Goal: Find specific page/section: Find specific page/section

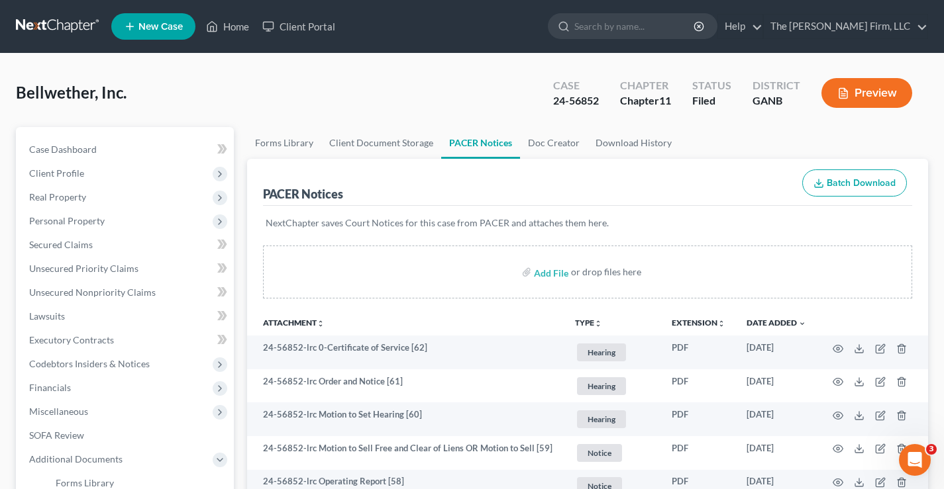
click at [54, 24] on link at bounding box center [58, 27] width 85 height 24
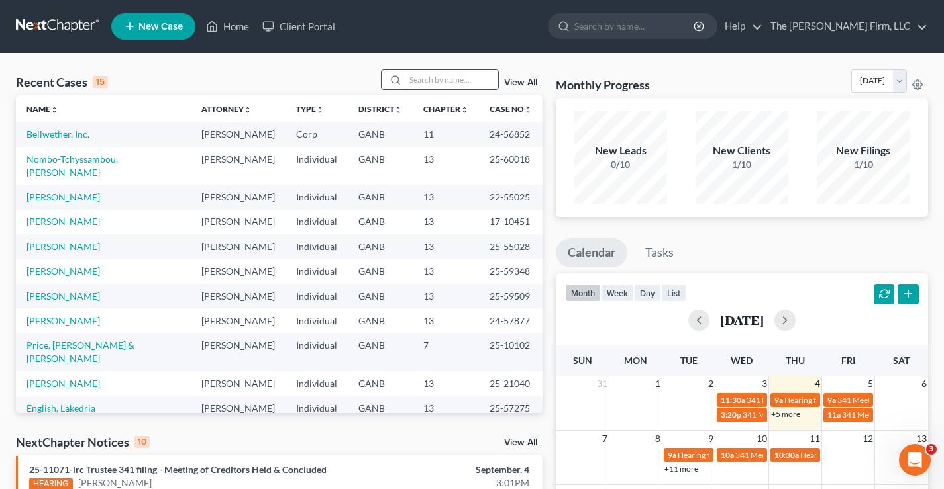
click at [440, 81] on input "search" at bounding box center [451, 79] width 93 height 19
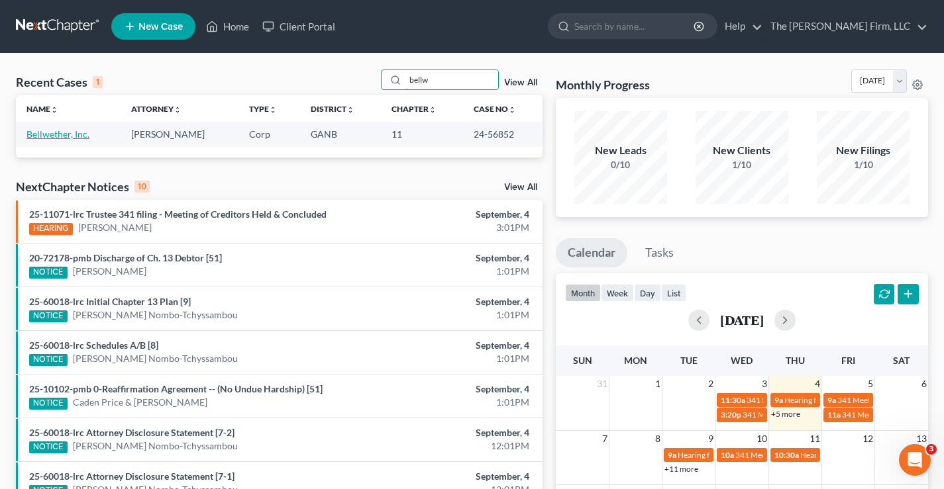
type input "bellw"
click at [52, 137] on link "Bellwether, Inc." at bounding box center [57, 133] width 63 height 11
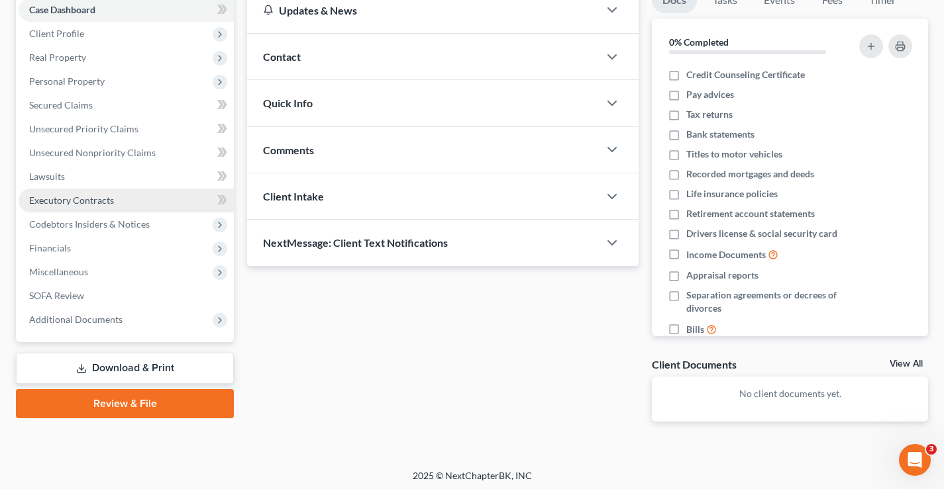
scroll to position [144, 0]
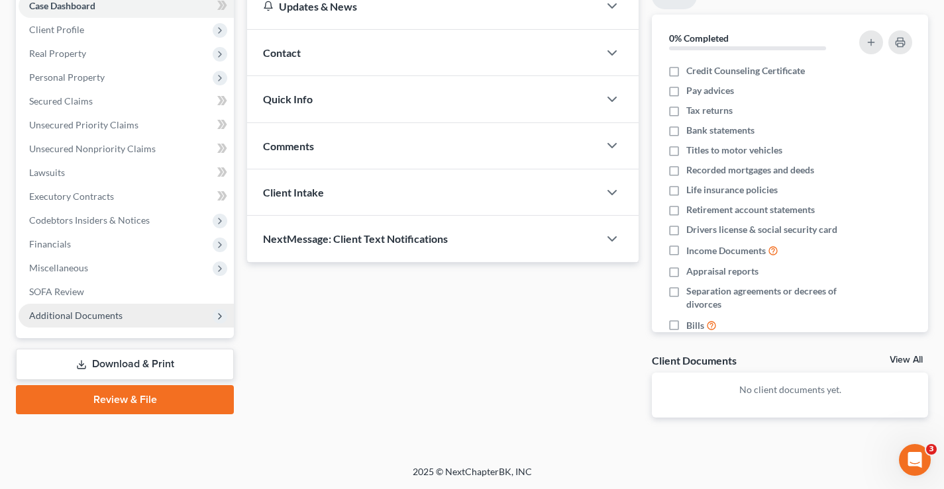
click at [105, 323] on span "Additional Documents" at bounding box center [126, 316] width 215 height 24
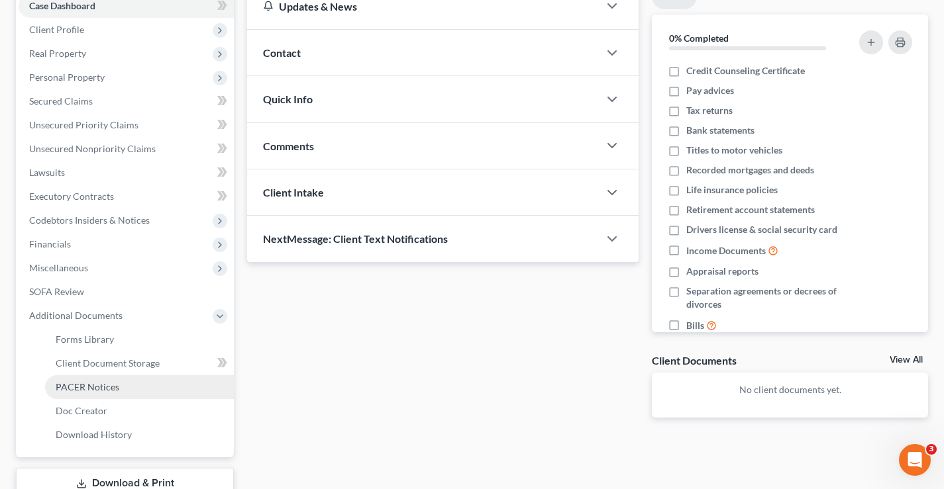
click at [87, 393] on link "PACER Notices" at bounding box center [139, 387] width 189 height 24
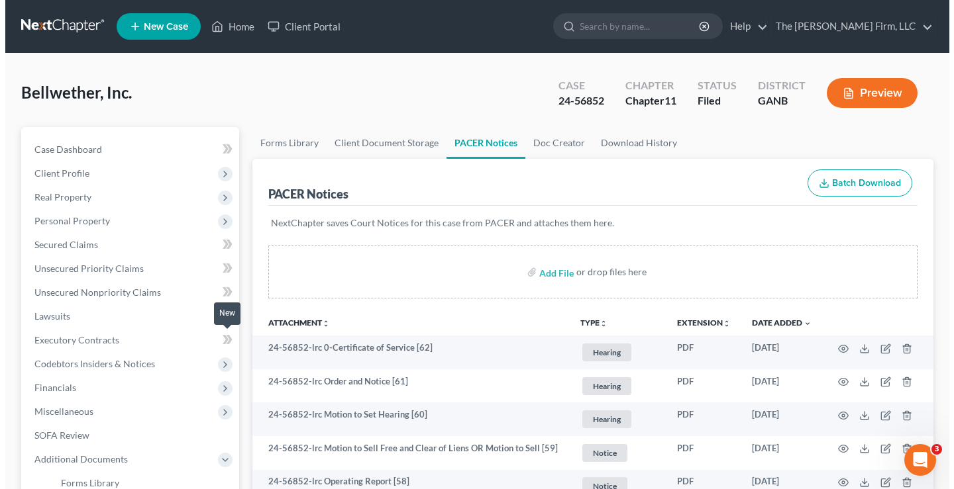
scroll to position [265, 0]
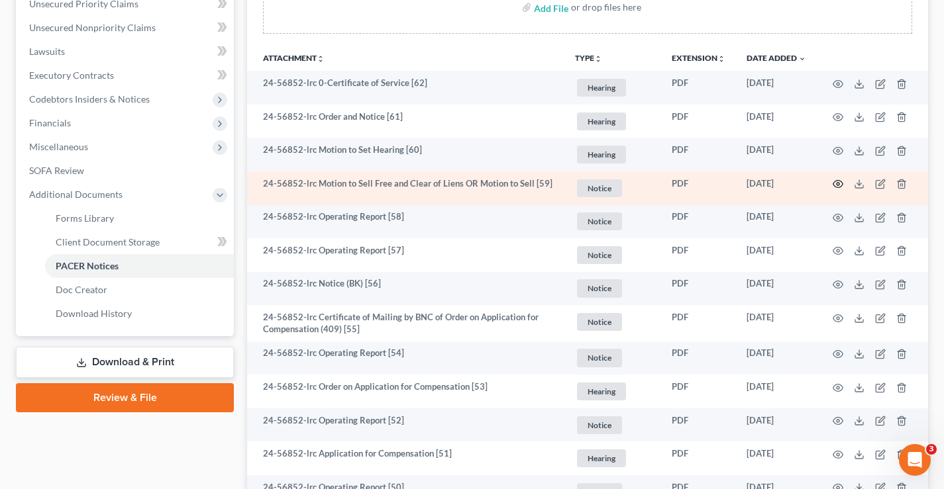
click at [837, 183] on circle "button" at bounding box center [837, 184] width 3 height 3
